Goal: Transaction & Acquisition: Purchase product/service

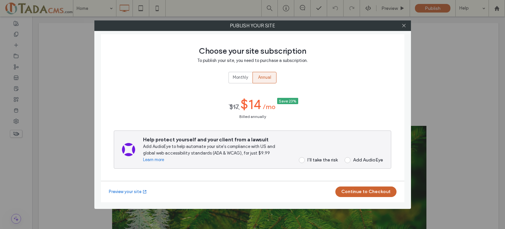
click at [319, 158] on div "I’ll take the risk" at bounding box center [322, 160] width 30 height 6
click at [360, 187] on button "Continue to Checkout" at bounding box center [365, 191] width 61 height 11
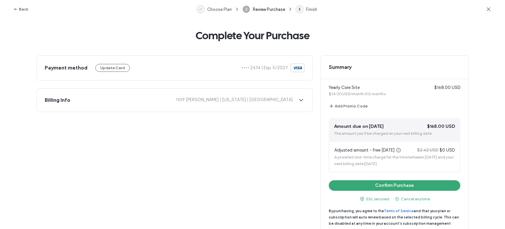
scroll to position [16, 0]
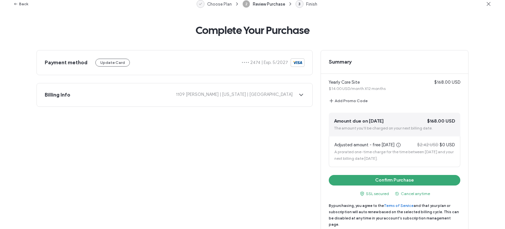
click at [364, 150] on span "A prorated one-time charge for the time between today and your next billing dat…" at bounding box center [393, 155] width 119 height 12
click at [396, 181] on button "Confirm Purchase" at bounding box center [395, 180] width 132 height 11
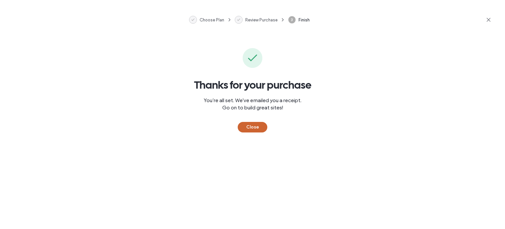
scroll to position [0, 0]
click at [254, 125] on button "Close" at bounding box center [253, 127] width 30 height 11
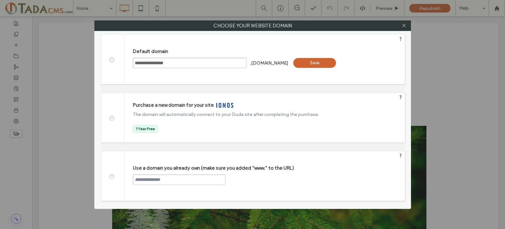
drag, startPoint x: 182, startPoint y: 64, endPoint x: 0, endPoint y: 65, distance: 181.9
click at [0, 65] on div "**********" at bounding box center [252, 114] width 505 height 229
click at [164, 180] on input "text" at bounding box center [179, 179] width 93 height 11
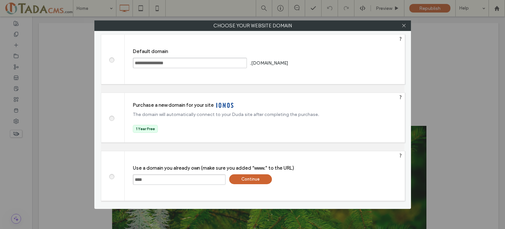
paste input "**********"
type input "**********"
click at [245, 180] on div "Continue" at bounding box center [250, 179] width 43 height 10
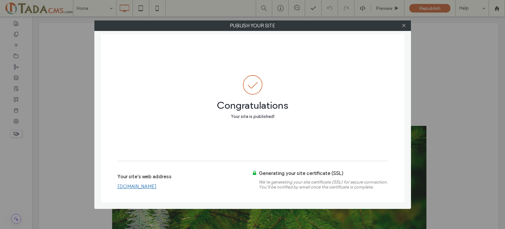
click at [157, 187] on link "www.jmurrayforestry.com" at bounding box center [136, 186] width 39 height 6
click at [404, 23] on icon at bounding box center [404, 25] width 5 height 5
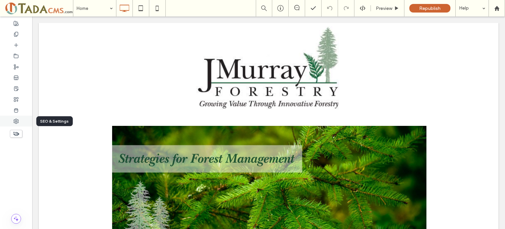
click at [18, 121] on use at bounding box center [16, 121] width 5 height 5
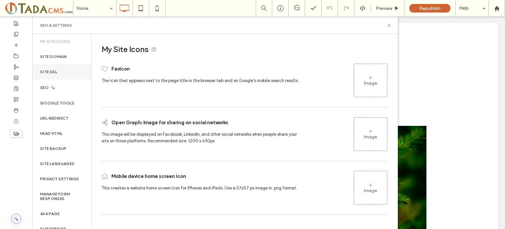
click at [55, 69] on label "Site SSL" at bounding box center [48, 71] width 17 height 5
